Goal: Information Seeking & Learning: Learn about a topic

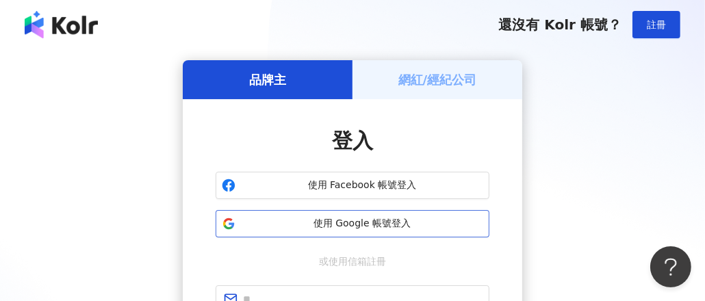
click at [418, 227] on span "使用 Google 帳號登入" at bounding box center [362, 224] width 242 height 14
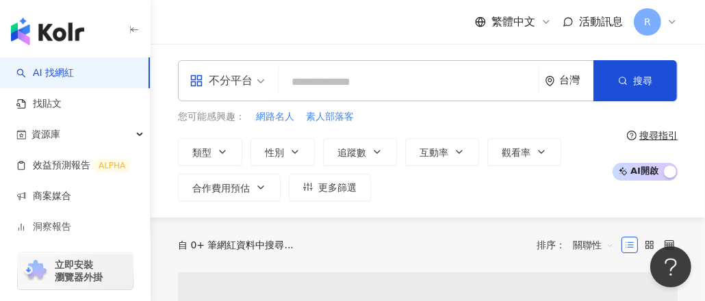
click at [310, 82] on input "search" at bounding box center [408, 82] width 249 height 26
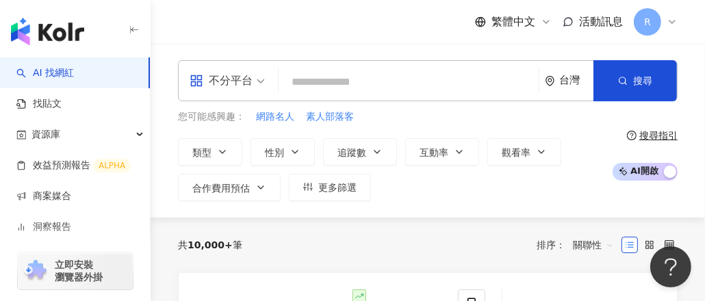
click at [485, 81] on input "search" at bounding box center [408, 82] width 249 height 26
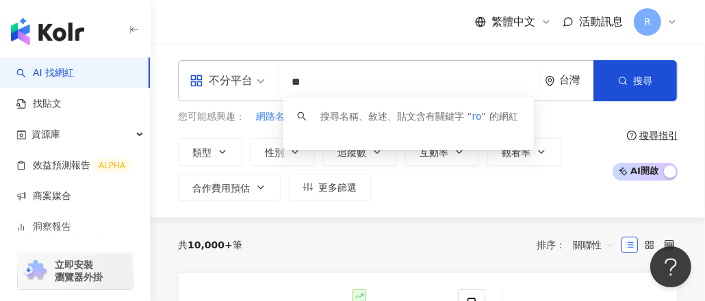
type input "*"
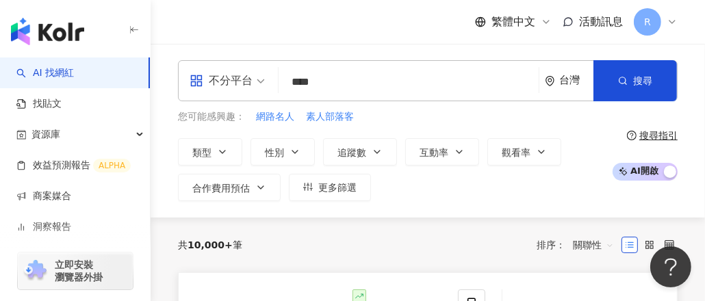
type input "****"
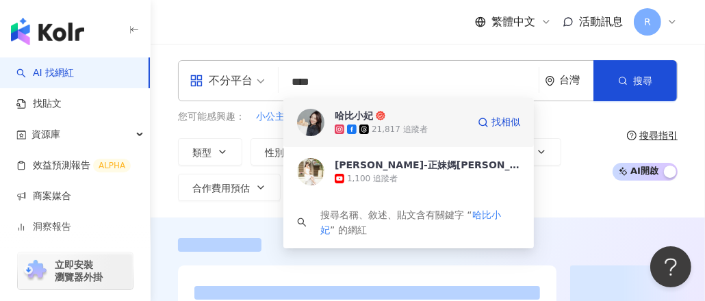
click at [387, 126] on div "21,817 追蹤者" at bounding box center [400, 130] width 56 height 12
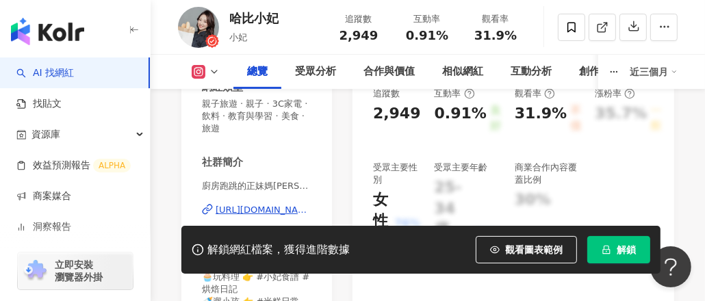
scroll to position [342, 0]
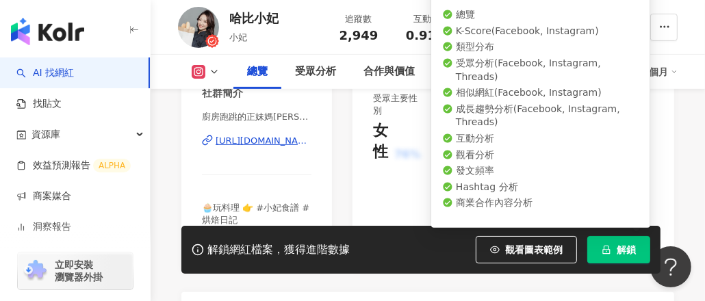
click at [616, 252] on button "解鎖" at bounding box center [618, 249] width 63 height 27
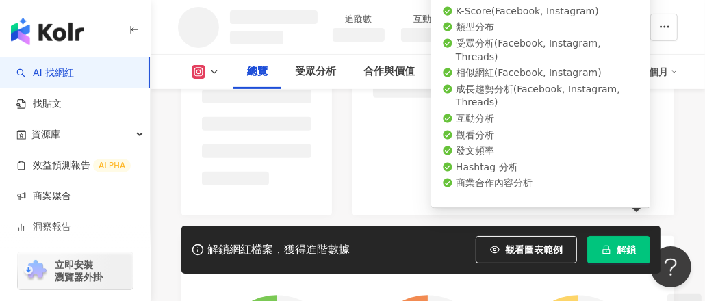
scroll to position [322, 0]
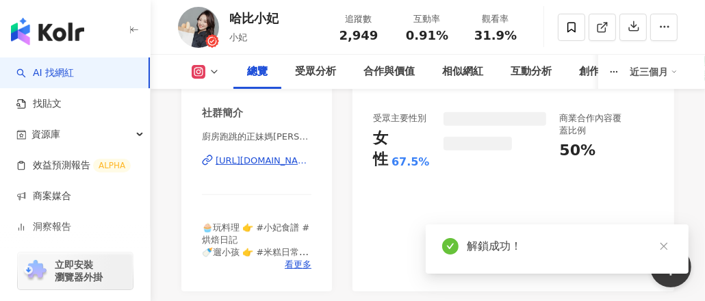
click at [663, 248] on icon "close" at bounding box center [664, 247] width 10 height 10
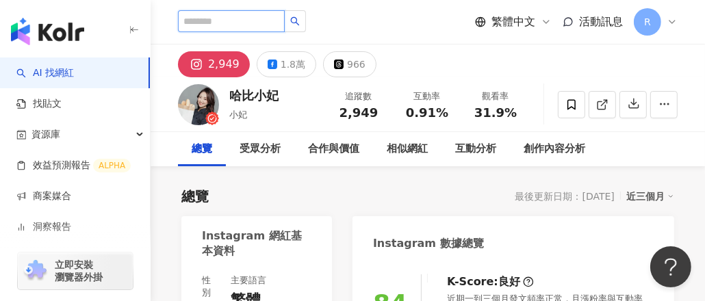
click at [262, 25] on input "search" at bounding box center [231, 21] width 107 height 22
click at [219, 21] on input "search" at bounding box center [231, 21] width 107 height 22
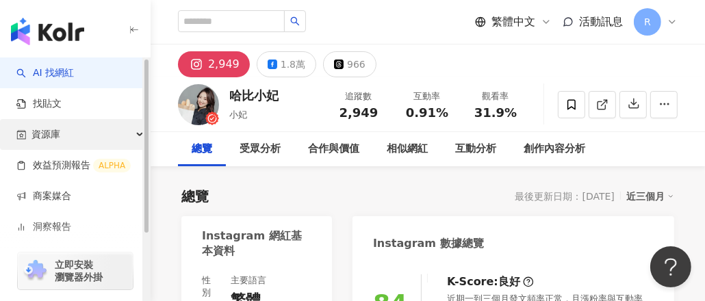
click at [142, 133] on div "button" at bounding box center [146, 179] width 8 height 244
click at [140, 135] on icon "button" at bounding box center [141, 135] width 7 height 0
click at [138, 133] on icon "button" at bounding box center [141, 133] width 7 height 0
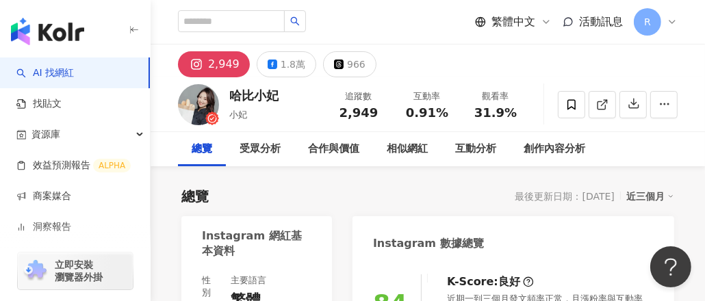
click at [452, 189] on div "總覽 最後更新日期：[DATE] 近三個月" at bounding box center [427, 196] width 493 height 19
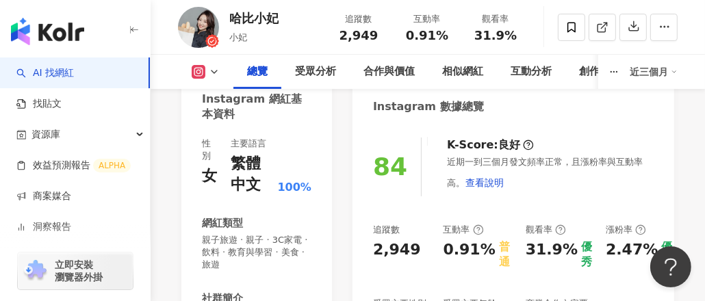
scroll to position [205, 0]
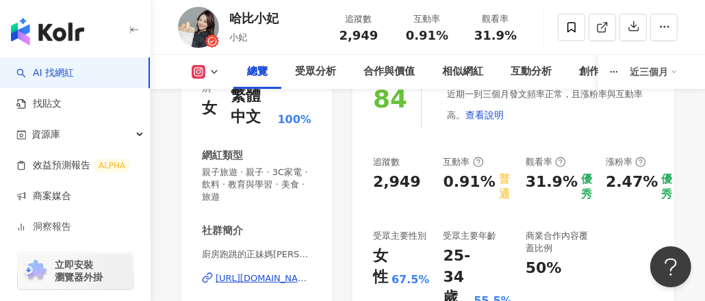
click at [212, 72] on icon at bounding box center [214, 71] width 11 height 11
click at [426, 131] on div "84 K-Score : 良好 近期一到三個月發文頻率正常，且漲粉率與互動率高。 查看說明 追蹤數 2,949 互動率 0.91% 普通 觀看率 31.9% …" at bounding box center [514, 232] width 322 height 353
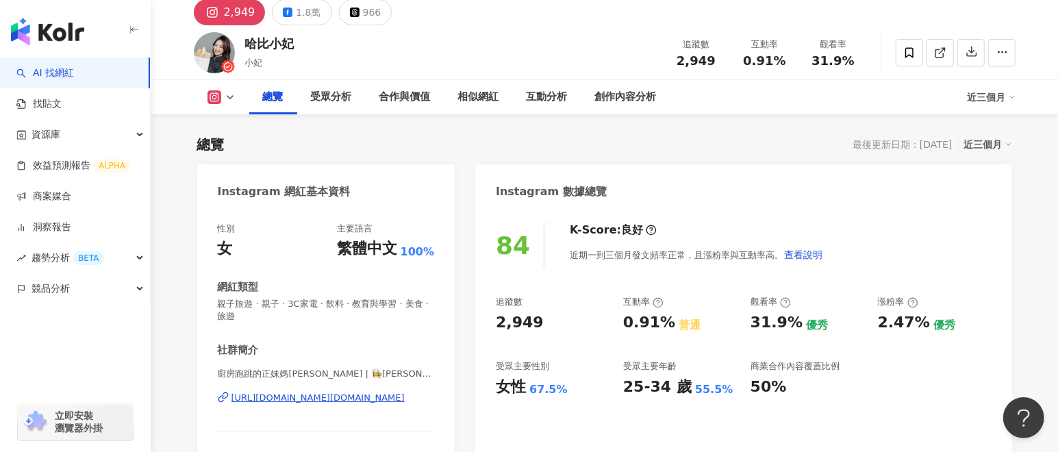
scroll to position [0, 0]
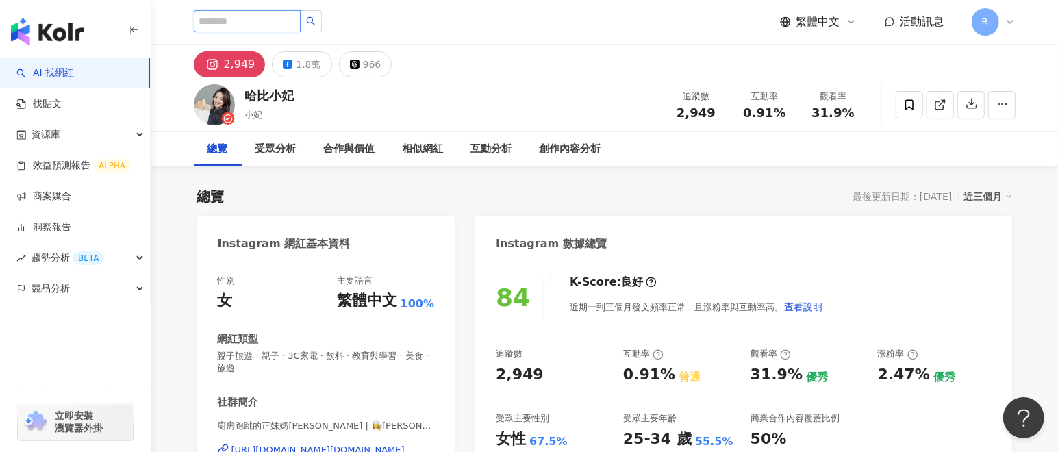
click at [235, 18] on input "search" at bounding box center [247, 21] width 107 height 22
type input "*"
click at [295, 23] on input "***" at bounding box center [247, 21] width 107 height 22
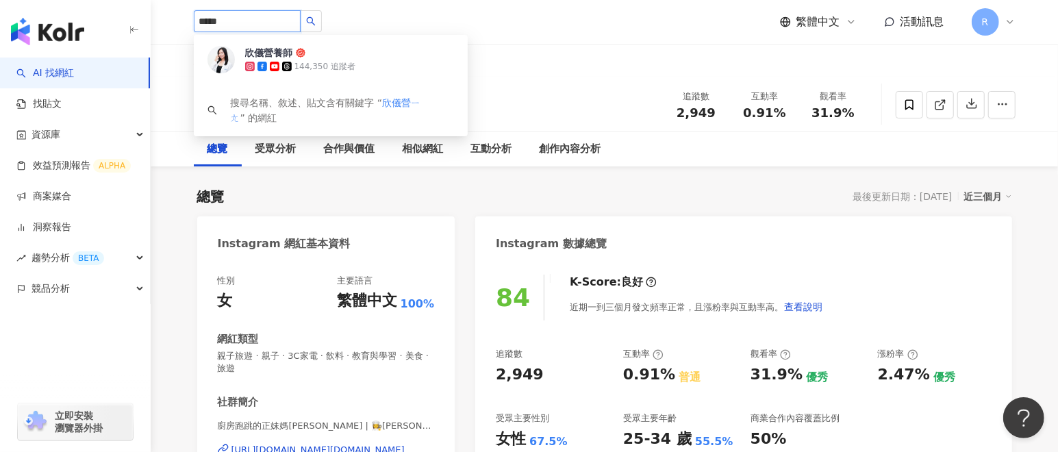
type input "****"
click at [319, 66] on div "144,350 追蹤者" at bounding box center [324, 67] width 61 height 12
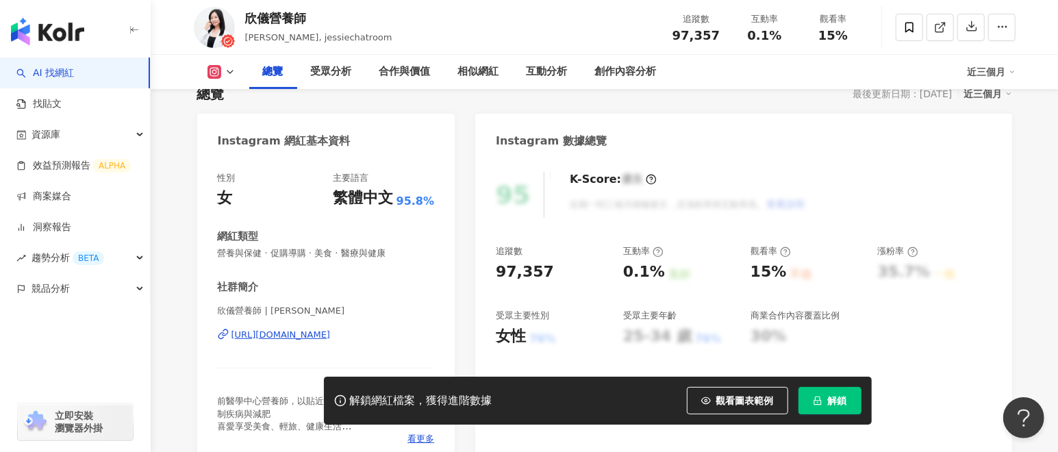
scroll to position [205, 0]
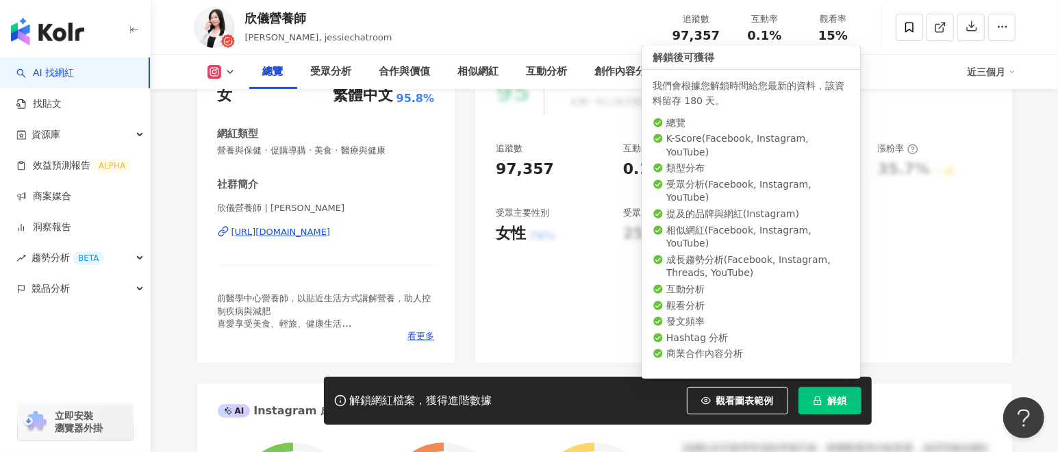
click at [833, 403] on span "解鎖" at bounding box center [837, 400] width 19 height 11
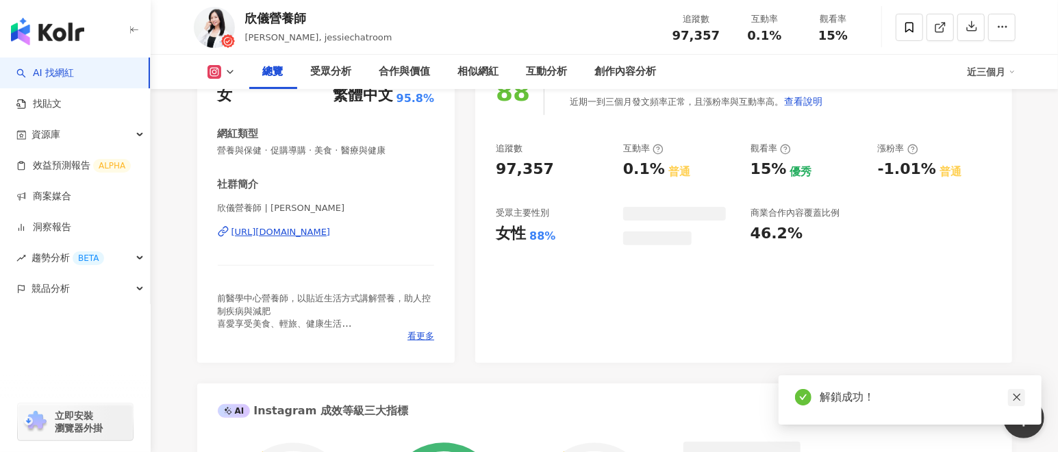
click at [1022, 400] on link at bounding box center [1016, 397] width 17 height 17
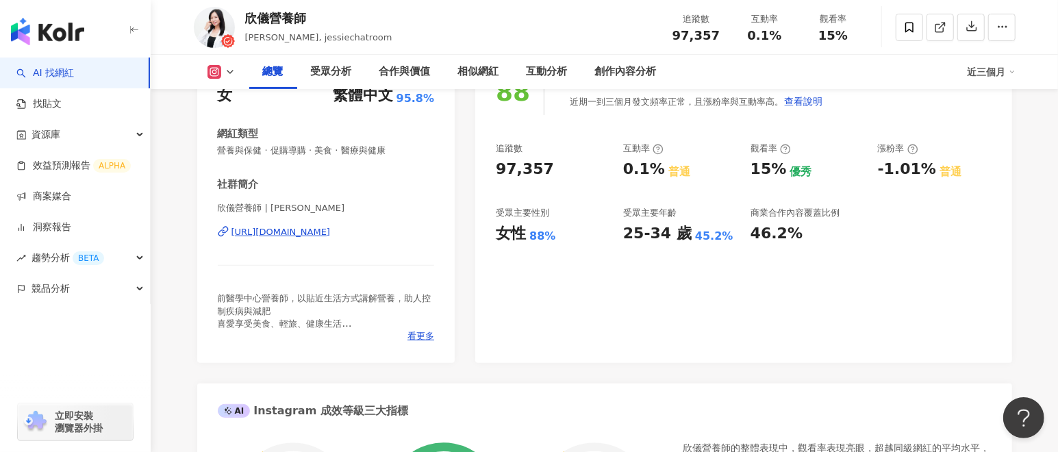
scroll to position [103, 0]
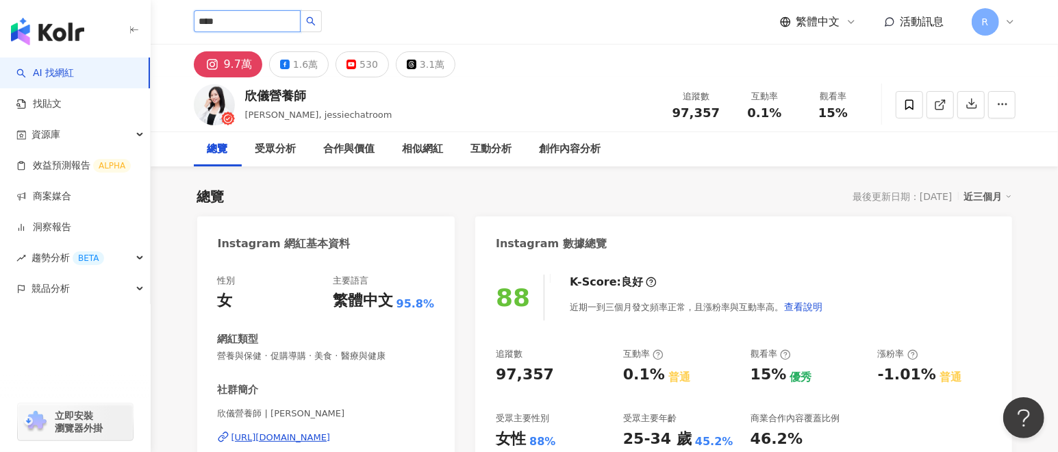
type input "****"
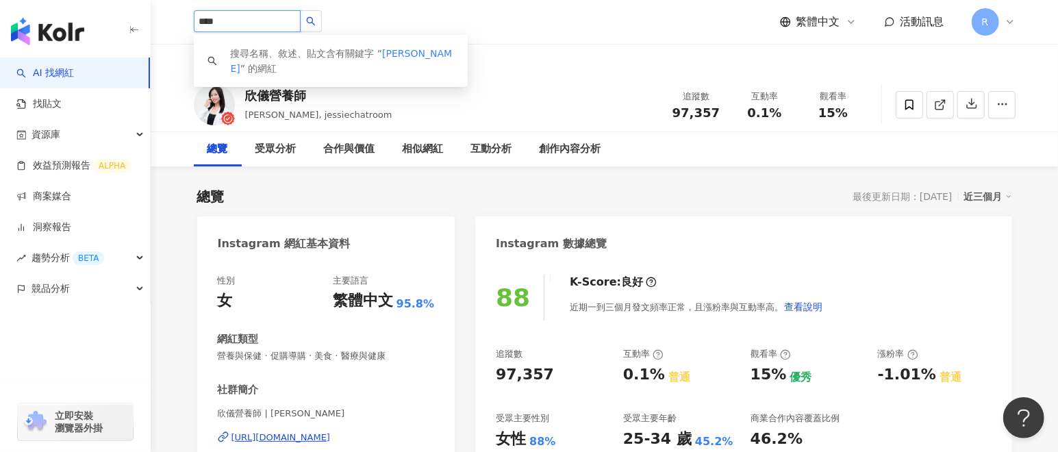
click at [292, 23] on input "****" at bounding box center [247, 21] width 107 height 22
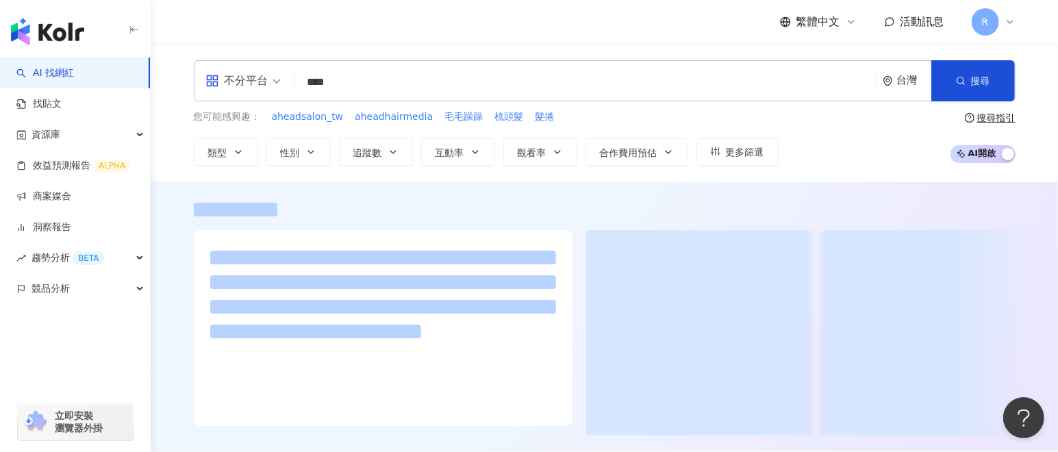
type input "****"
click at [985, 81] on span "搜尋" at bounding box center [980, 80] width 19 height 11
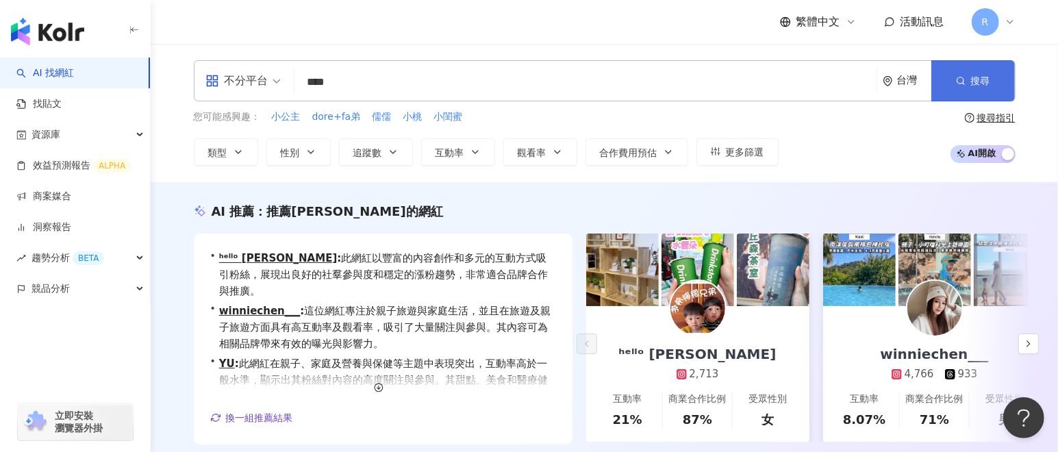
click at [985, 81] on span "搜尋" at bounding box center [980, 80] width 19 height 11
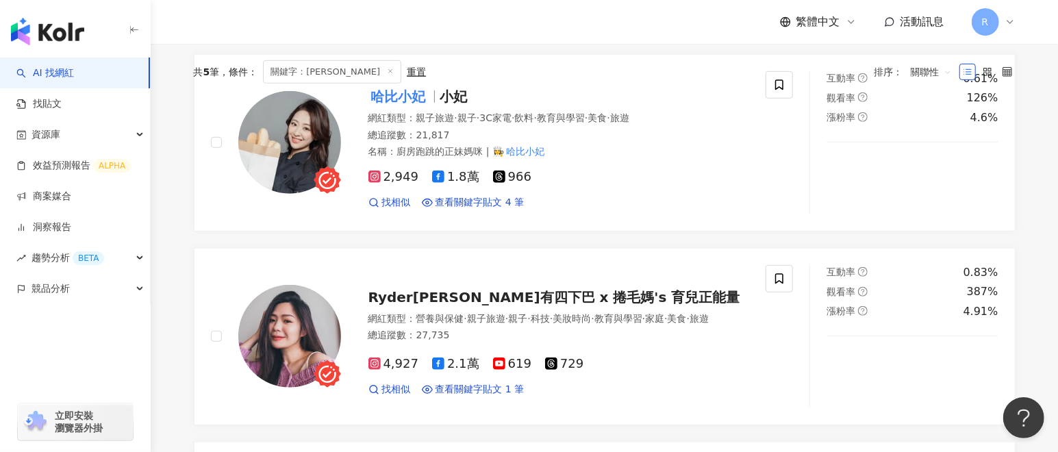
scroll to position [410, 0]
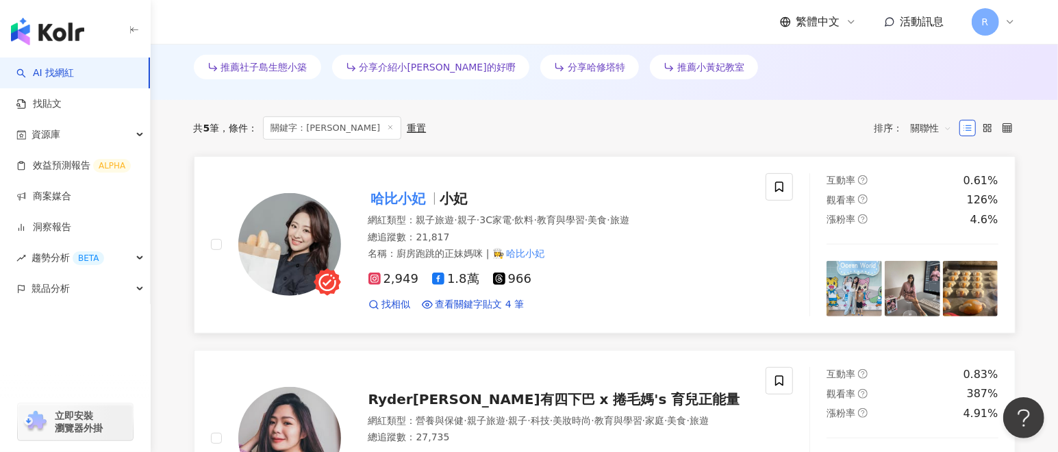
click at [411, 205] on mark "哈比小妃" at bounding box center [398, 199] width 60 height 22
